Goal: Navigation & Orientation: Find specific page/section

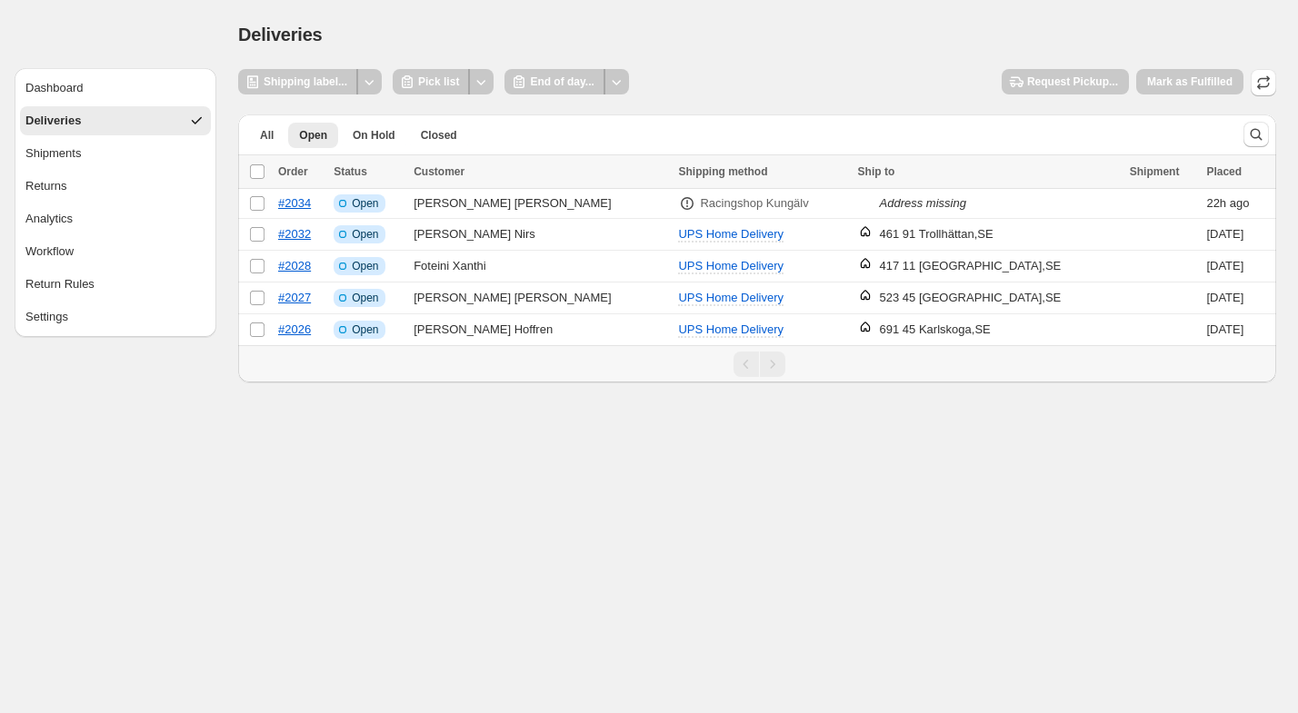
click at [654, 20] on div "Deliveries. This page is ready Deliveries" at bounding box center [757, 34] width 1038 height 69
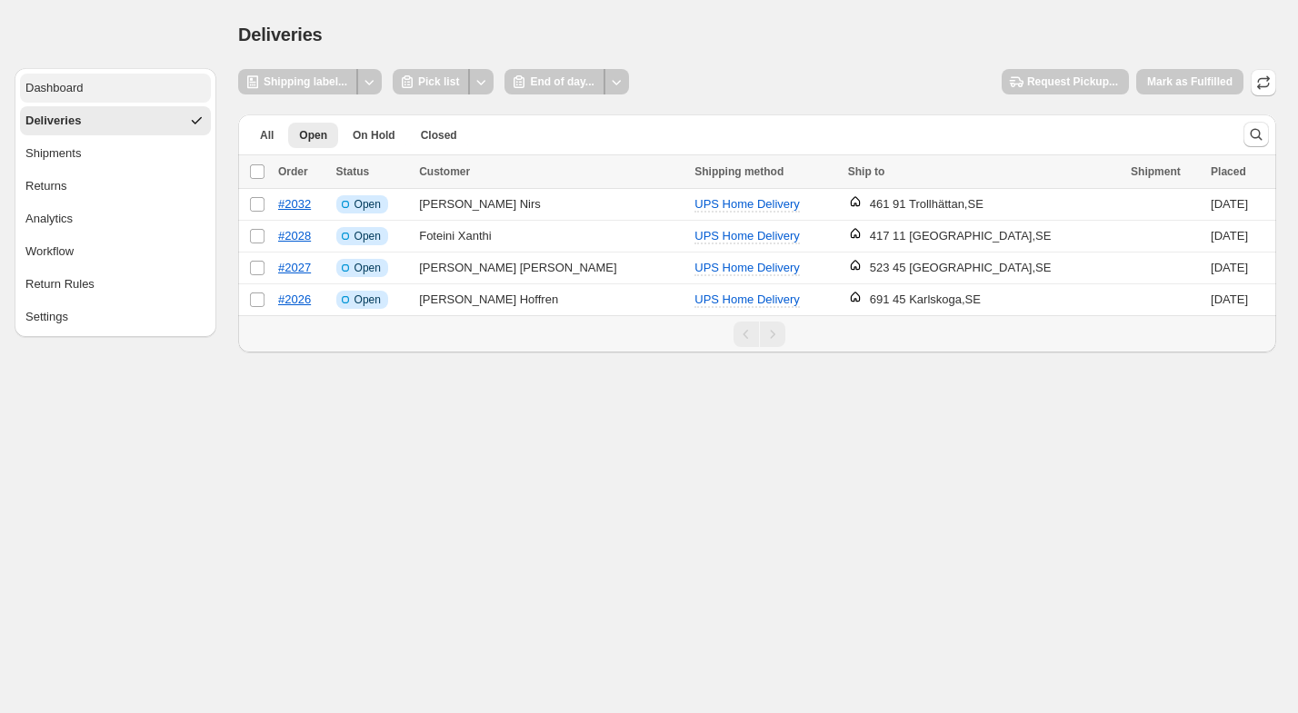
click at [119, 94] on button "Dashboard" at bounding box center [115, 88] width 191 height 29
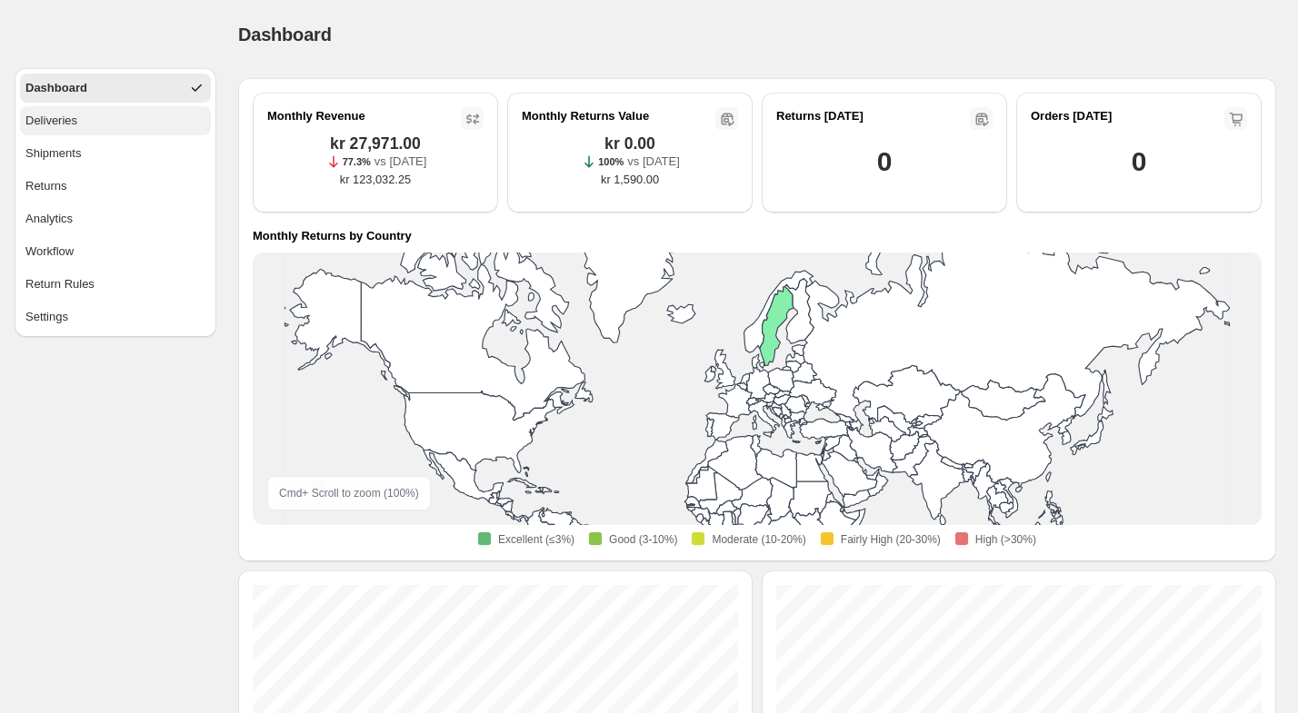
click at [143, 125] on button "Deliveries" at bounding box center [115, 120] width 191 height 29
